Goal: Transaction & Acquisition: Book appointment/travel/reservation

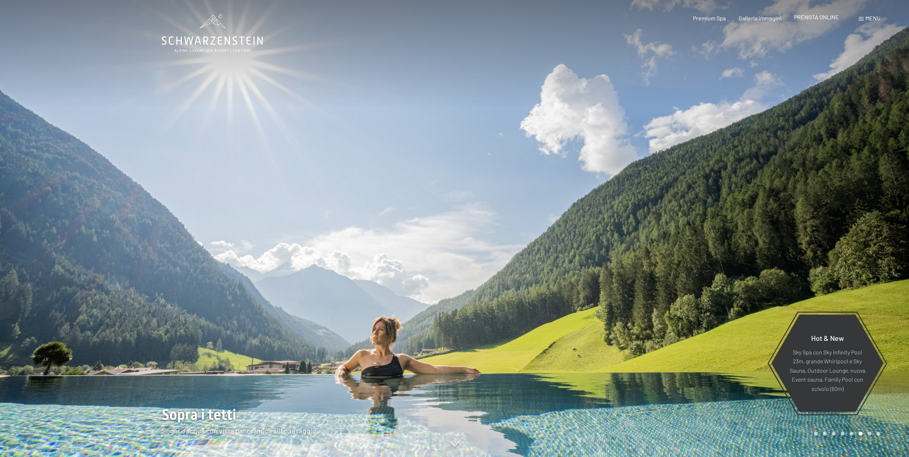
click at [816, 16] on span "PRENOTA ONLINE" at bounding box center [816, 17] width 45 height 7
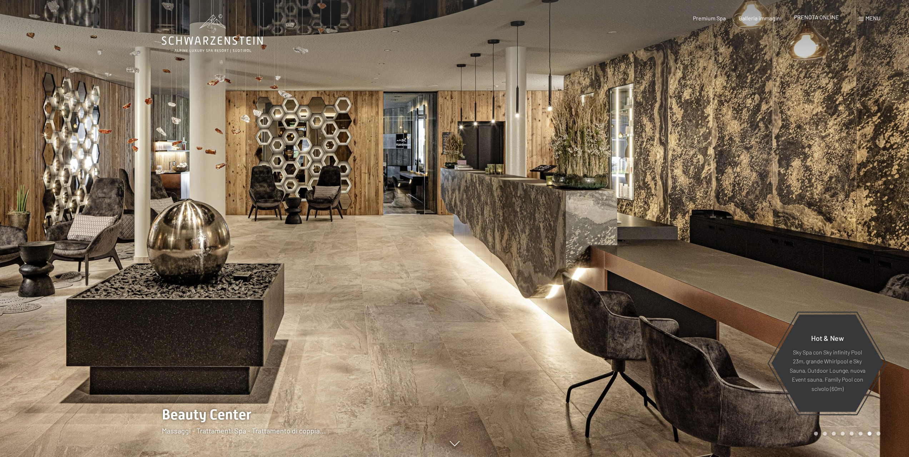
click at [815, 15] on span "PRENOTA ONLINE" at bounding box center [816, 17] width 45 height 7
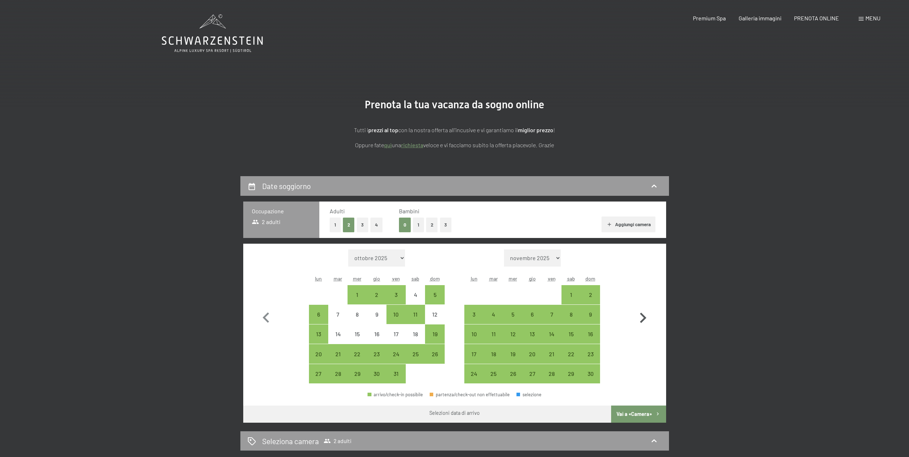
click at [644, 315] on icon "button" at bounding box center [643, 318] width 21 height 21
select select "[DATE]"
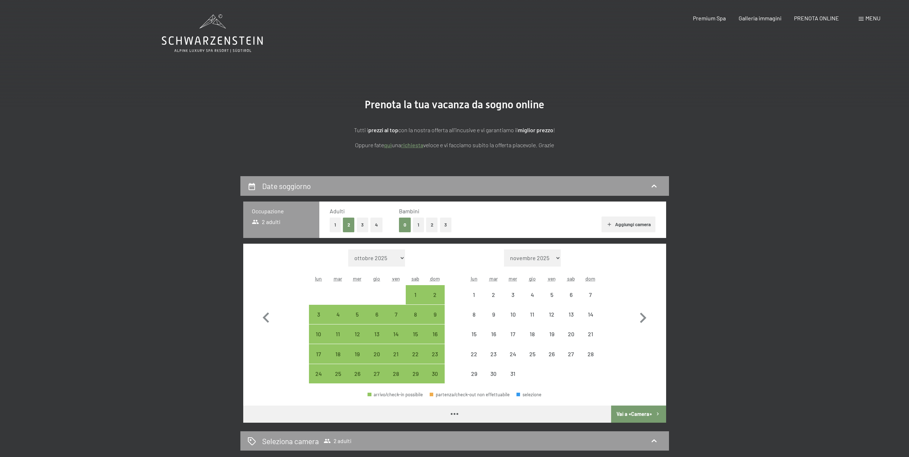
select select "[DATE]"
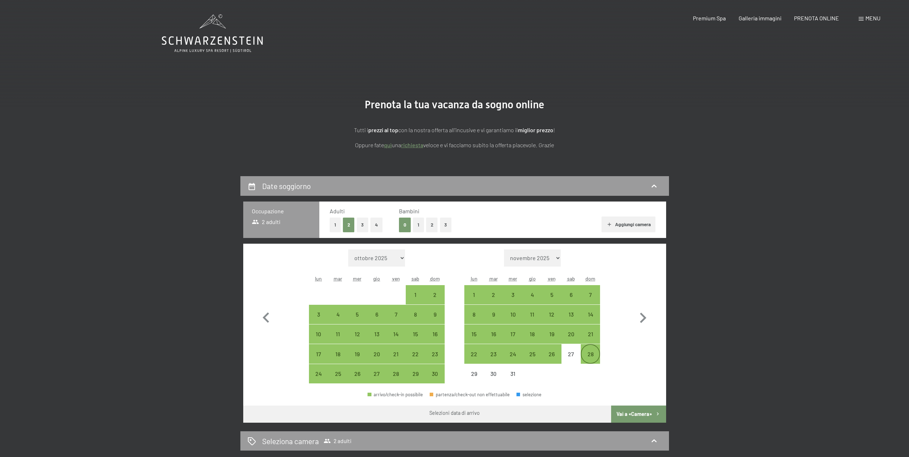
click at [595, 356] on div "28" at bounding box center [591, 360] width 18 height 18
select select "[DATE]"
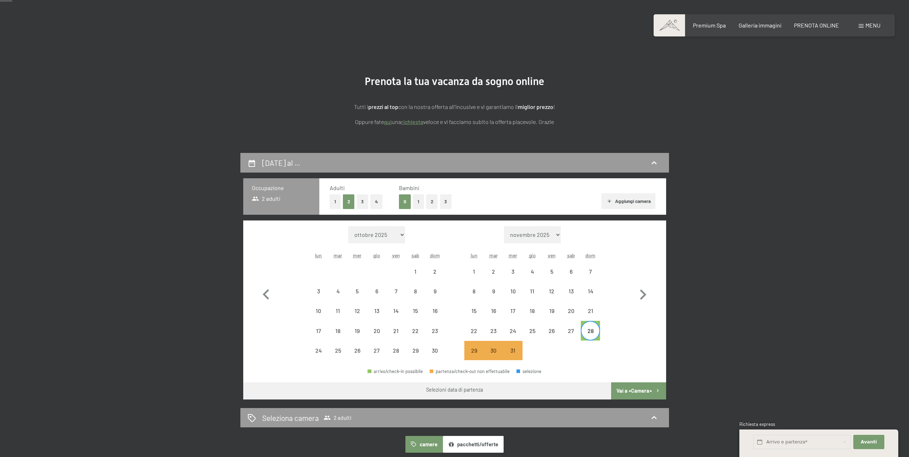
scroll to position [36, 0]
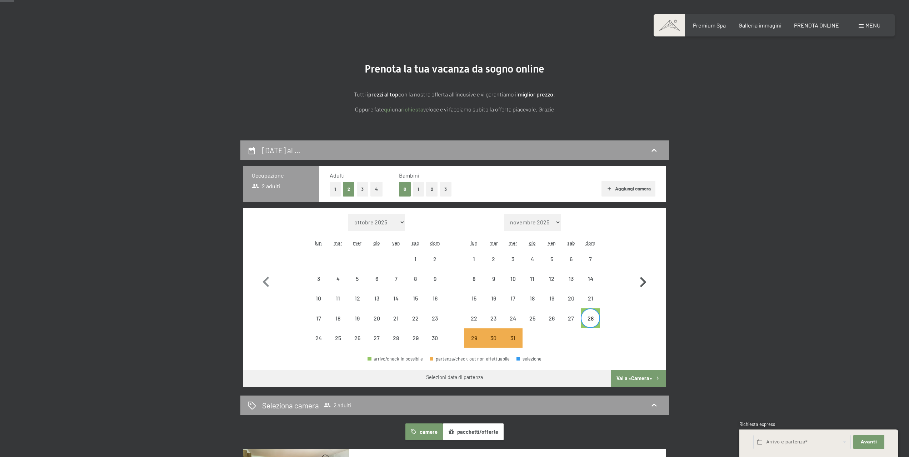
click at [645, 281] on icon "button" at bounding box center [643, 282] width 6 height 10
select select "[DATE]"
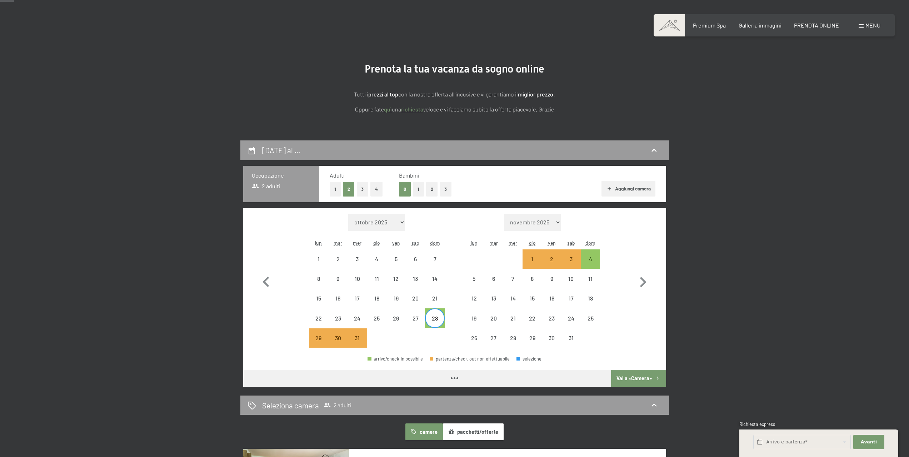
select select "[DATE]"
drag, startPoint x: 597, startPoint y: 258, endPoint x: 601, endPoint y: 258, distance: 3.9
click at [598, 258] on div "4" at bounding box center [591, 265] width 18 height 18
select select "[DATE]"
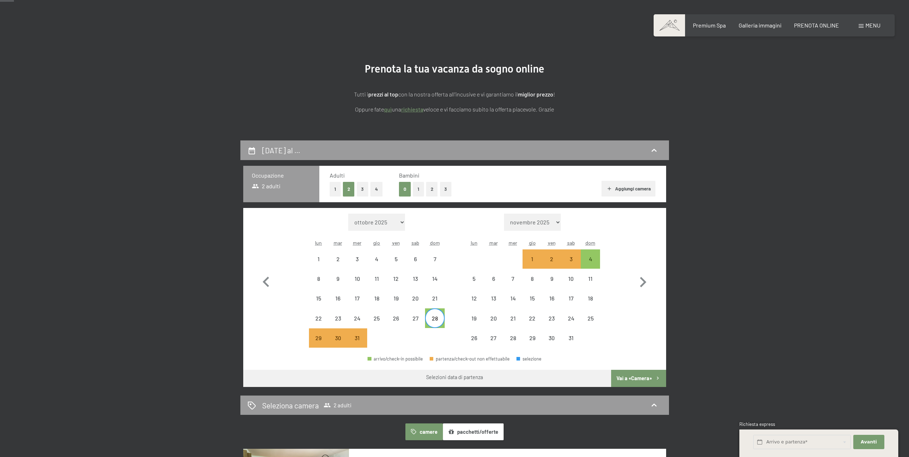
select select "[DATE]"
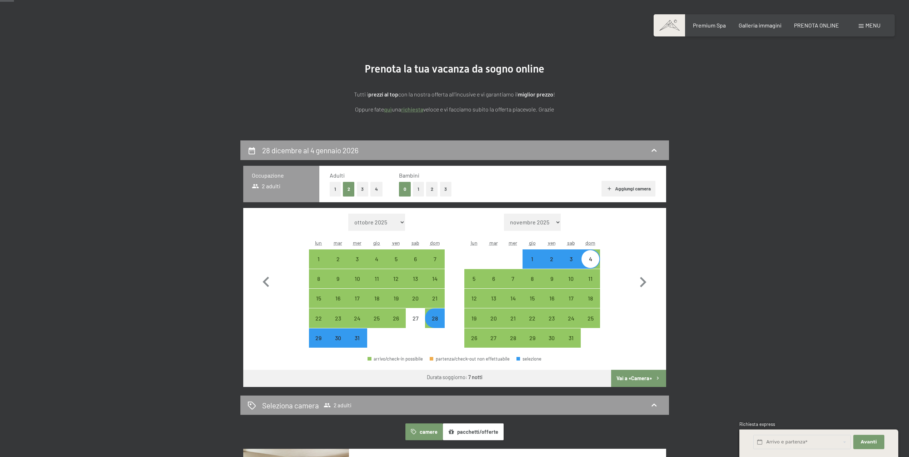
click at [439, 318] on div "28" at bounding box center [435, 324] width 18 height 18
select select "[DATE]"
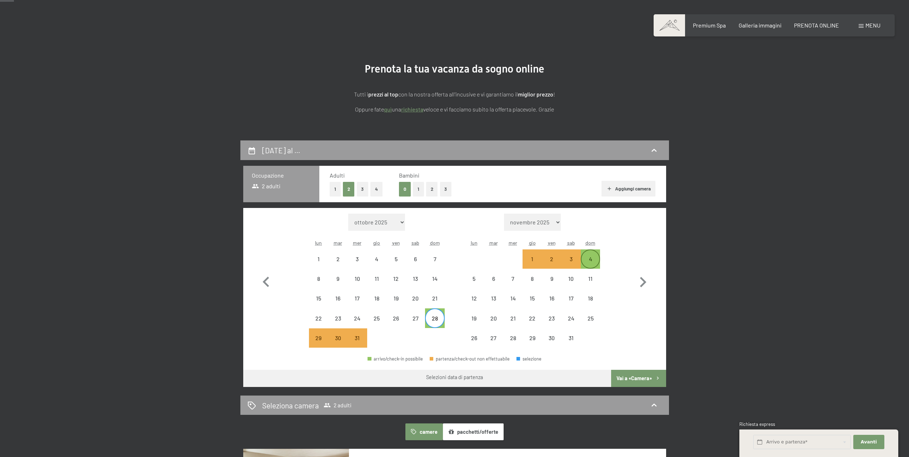
click at [593, 259] on div "4" at bounding box center [591, 265] width 18 height 18
select select "[DATE]"
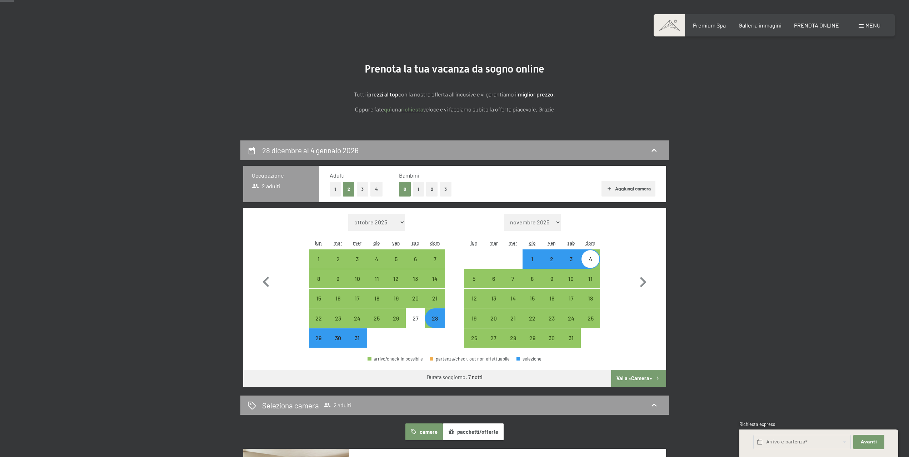
click at [439, 318] on div "28" at bounding box center [435, 324] width 18 height 18
select select "[DATE]"
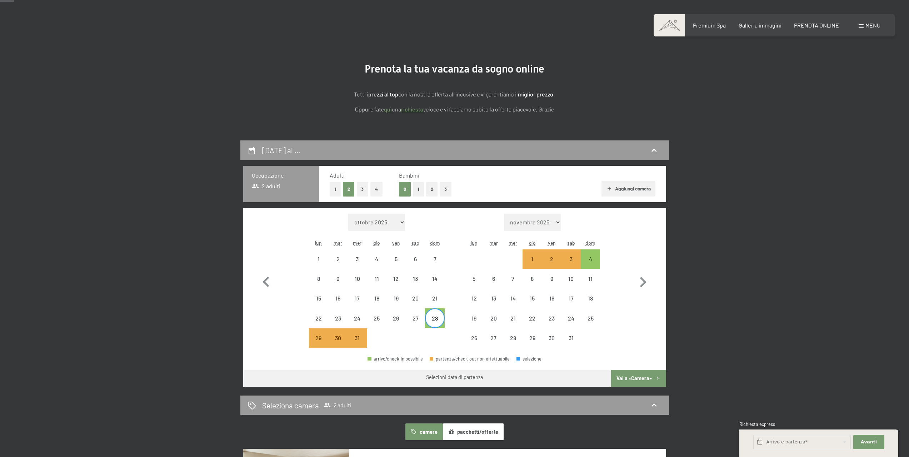
drag, startPoint x: 433, startPoint y: 309, endPoint x: 433, endPoint y: 318, distance: 9.3
click at [433, 312] on div "28" at bounding box center [434, 317] width 19 height 19
select select "[DATE]"
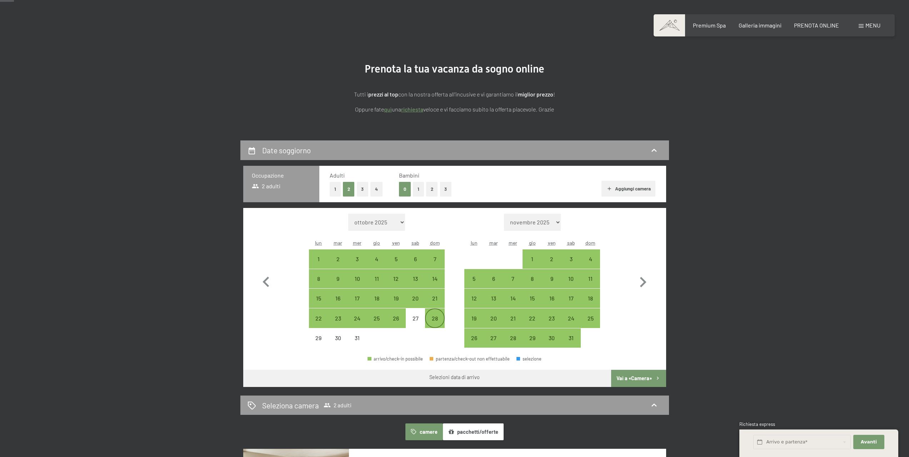
click at [435, 317] on div "28" at bounding box center [435, 324] width 18 height 18
select select "[DATE]"
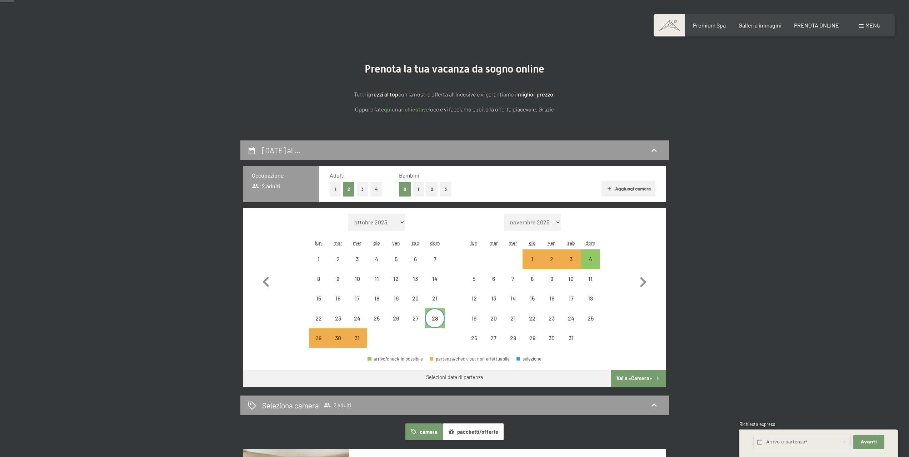
click at [436, 322] on div "28" at bounding box center [435, 324] width 18 height 18
select select "[DATE]"
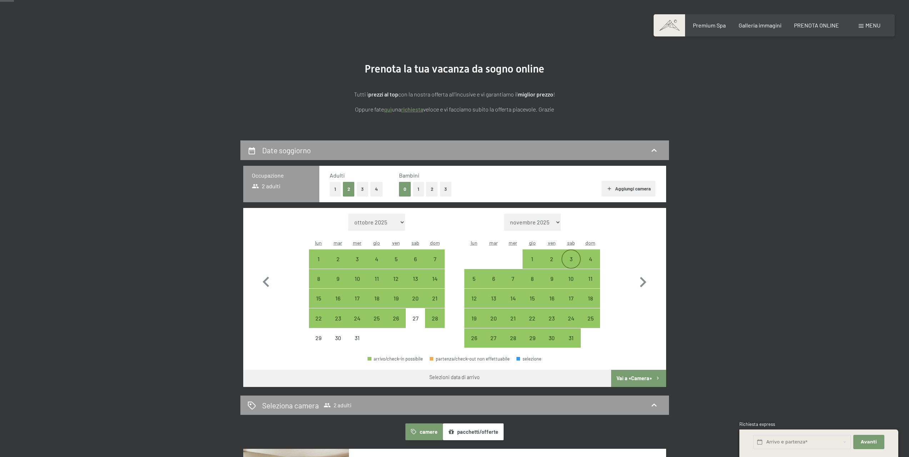
click at [571, 260] on div "3" at bounding box center [571, 265] width 18 height 18
select select "[DATE]"
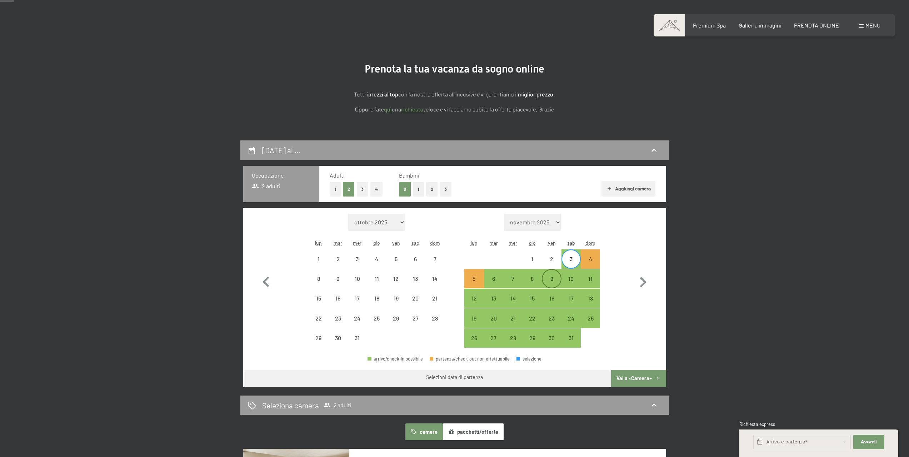
drag, startPoint x: 550, startPoint y: 260, endPoint x: 551, endPoint y: 271, distance: 11.1
click at [551, 260] on div "2" at bounding box center [552, 265] width 18 height 18
select select "[DATE]"
click at [497, 280] on div "6" at bounding box center [494, 285] width 18 height 18
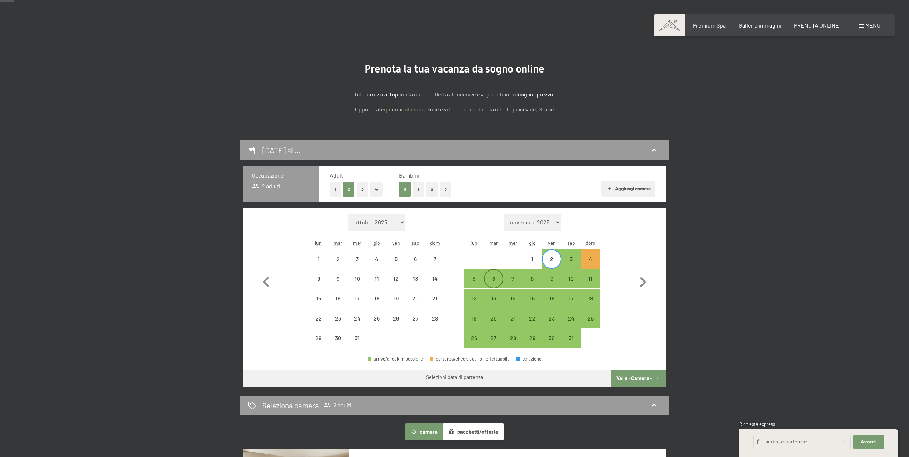
select select "[DATE]"
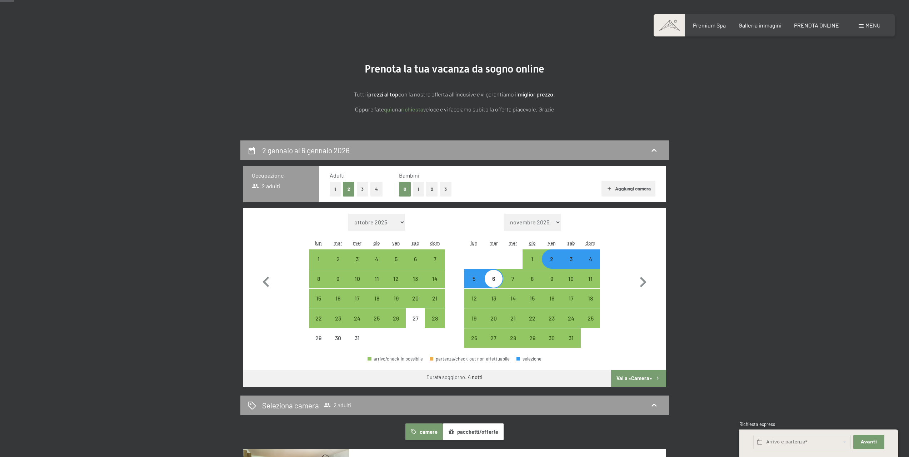
click at [637, 375] on button "Vai a «Camera»" at bounding box center [638, 378] width 55 height 17
select select "[DATE]"
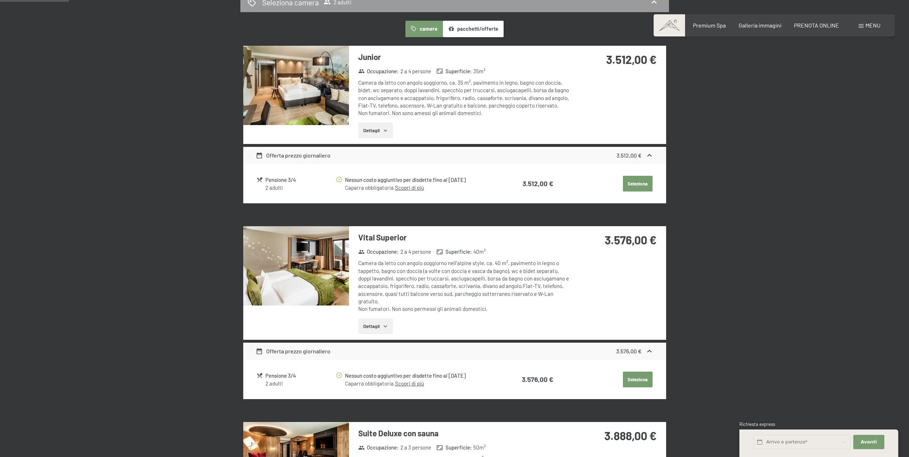
scroll to position [0, 0]
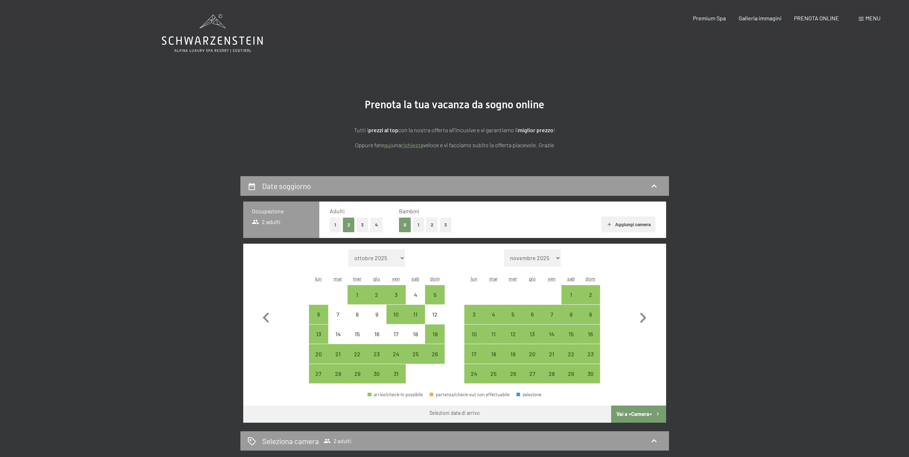
click at [431, 225] on button "2" at bounding box center [432, 225] width 12 height 15
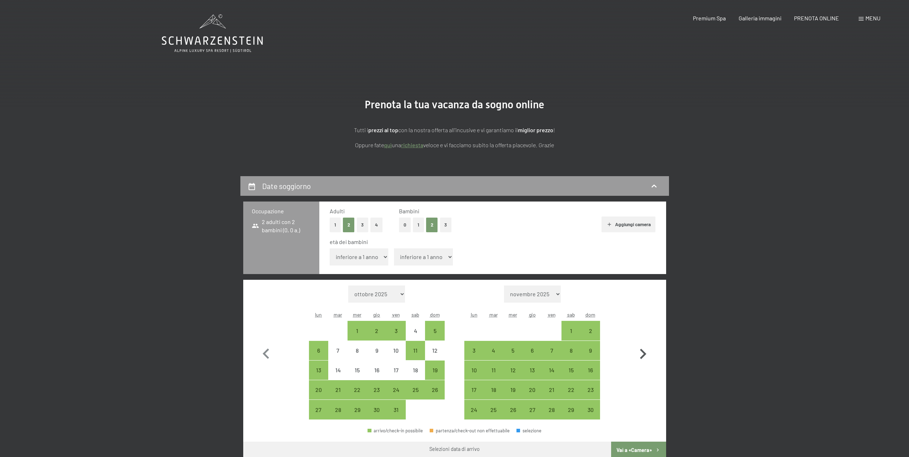
click at [642, 356] on icon "button" at bounding box center [643, 354] width 6 height 10
select select "[DATE]"
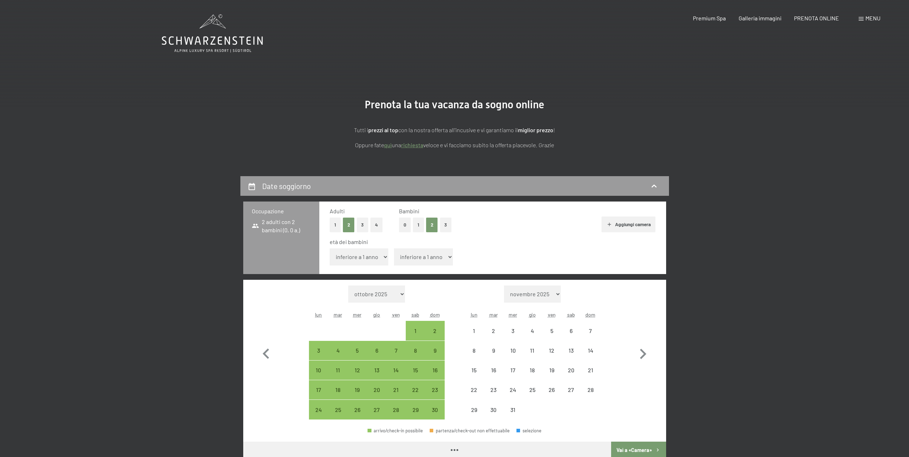
select select "[DATE]"
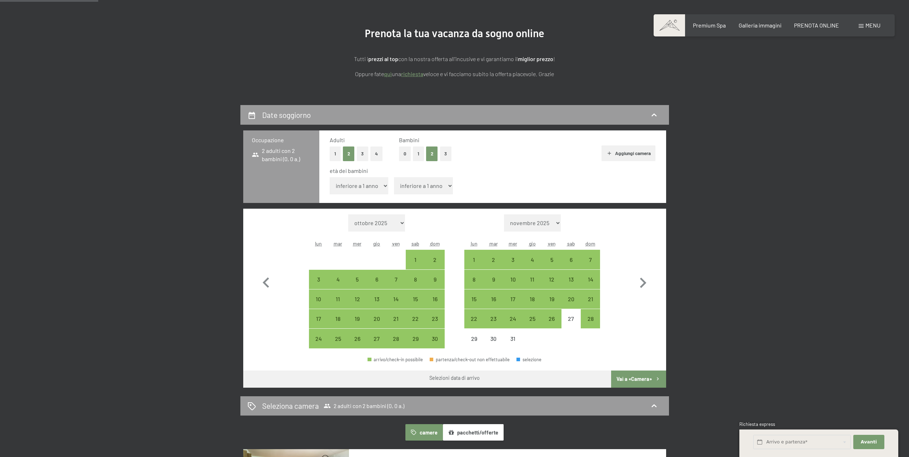
scroll to position [71, 0]
click at [649, 284] on icon "button" at bounding box center [643, 282] width 21 height 21
select select "[DATE]"
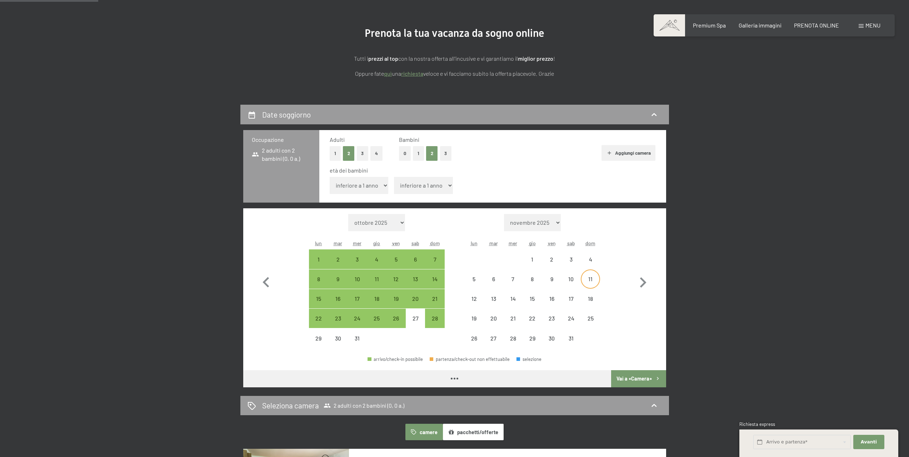
select select "[DATE]"
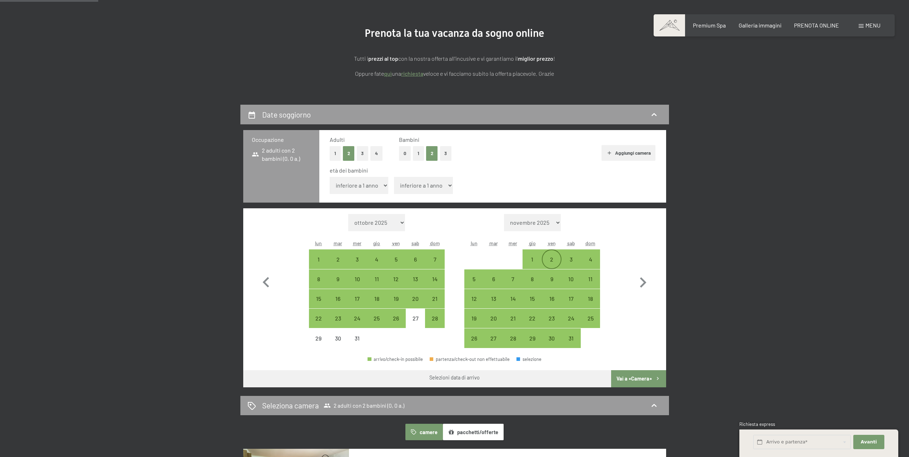
click at [554, 263] on div "2" at bounding box center [552, 266] width 18 height 18
select select "[DATE]"
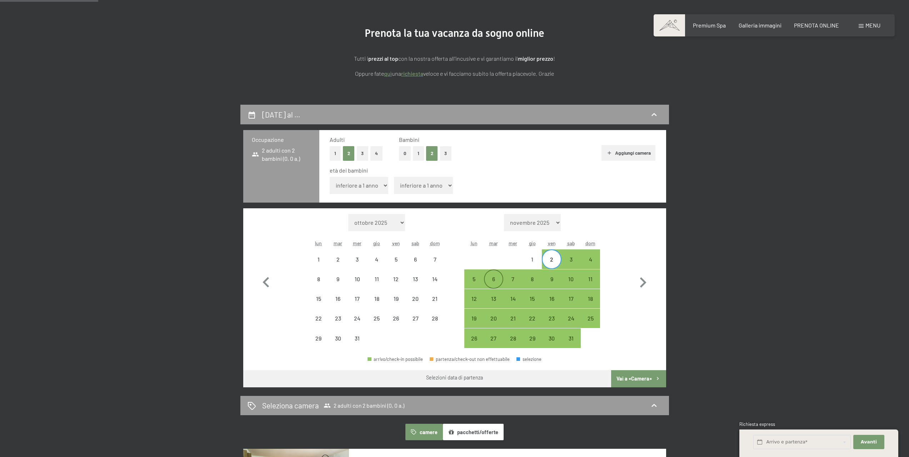
click at [497, 282] on div "6" at bounding box center [494, 285] width 18 height 18
select select "[DATE]"
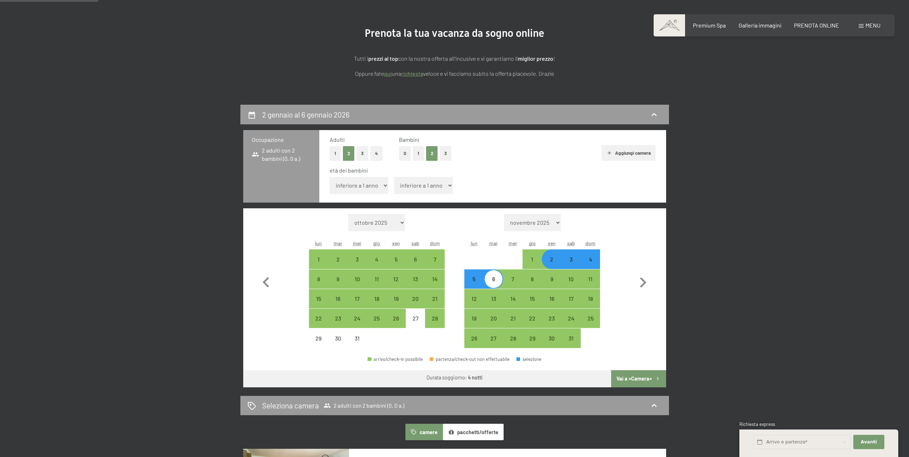
click at [378, 186] on select "inferiore a 1 anno 1 anno 2 anni 3 anni 4 anni 5 anni 6 anni 7 anni 8 anni 9 an…" at bounding box center [359, 185] width 59 height 17
select select "12"
click at [330, 177] on select "inferiore a 1 anno 1 anno 2 anni 3 anni 4 anni 5 anni 6 anni 7 anni 8 anni 9 an…" at bounding box center [359, 185] width 59 height 17
select select "[DATE]"
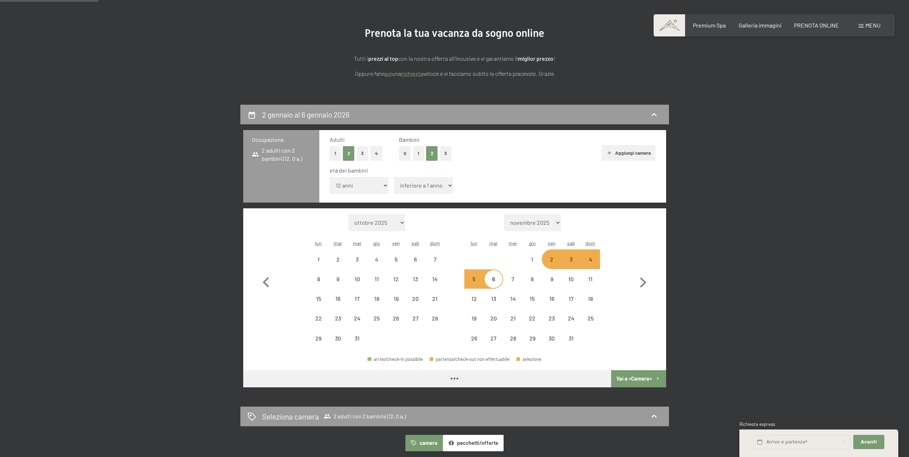
click at [404, 192] on select "inferiore a 1 anno 1 anno 2 anni 3 anni 4 anni 5 anni 6 anni 7 anni 8 anni 9 an…" at bounding box center [423, 185] width 59 height 17
select select "[DATE]"
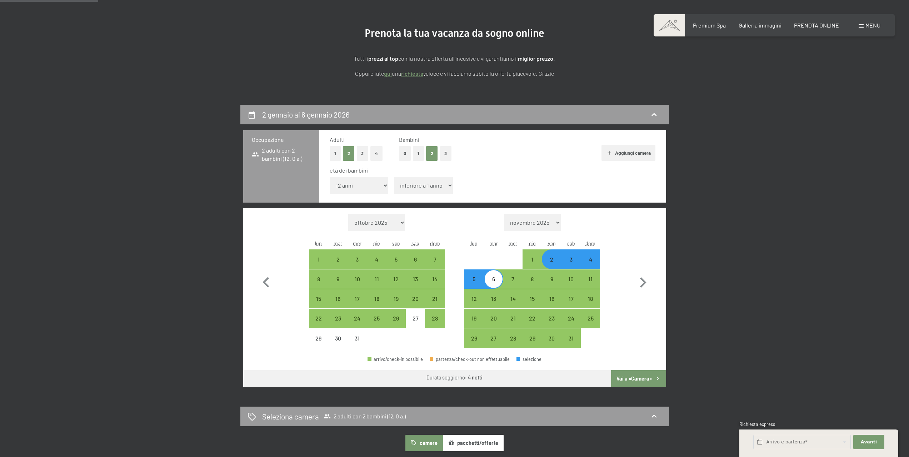
select select "8"
click at [394, 177] on select "inferiore a 1 anno 1 anno 2 anni 3 anni 4 anni 5 anni 6 anni 7 anni 8 anni 9 an…" at bounding box center [423, 185] width 59 height 17
select select "[DATE]"
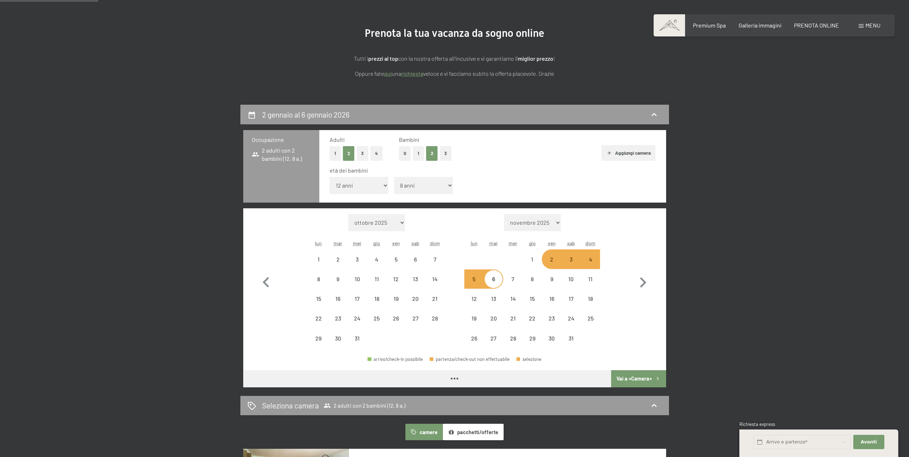
drag, startPoint x: 645, startPoint y: 378, endPoint x: 650, endPoint y: 378, distance: 5.0
click at [645, 378] on button "Vai a «Camera»" at bounding box center [638, 378] width 55 height 17
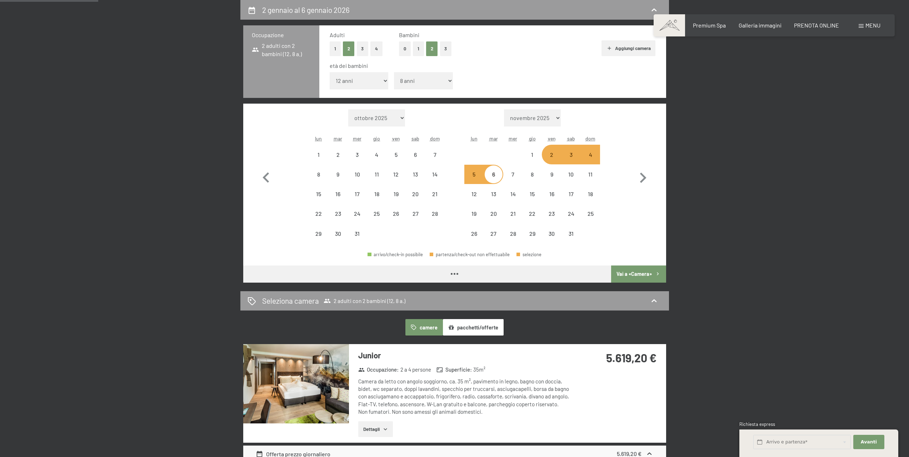
select select "[DATE]"
